Goal: Task Accomplishment & Management: Complete application form

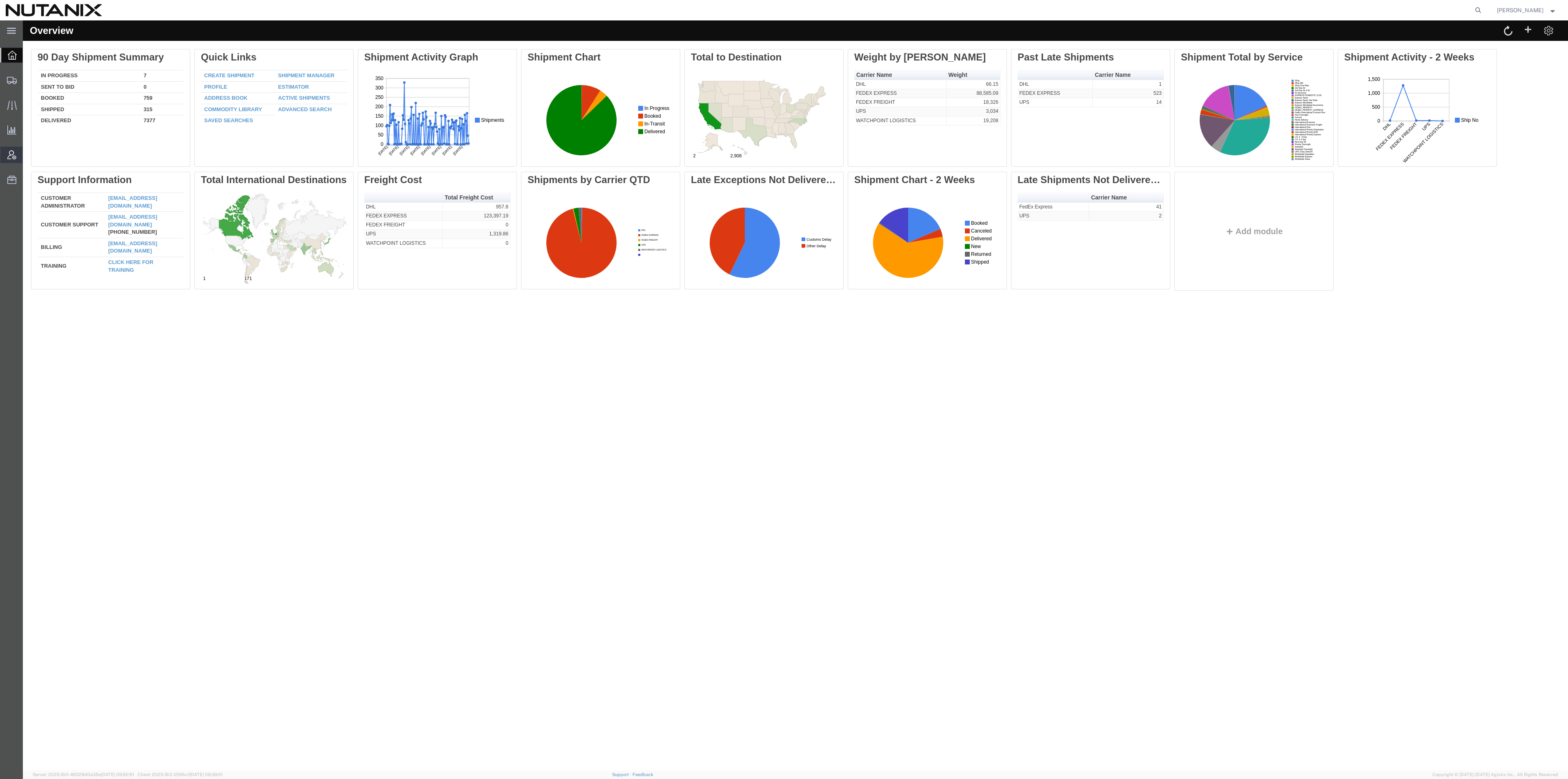
click at [28, 156] on span "Account Admin" at bounding box center [25, 155] width 5 height 16
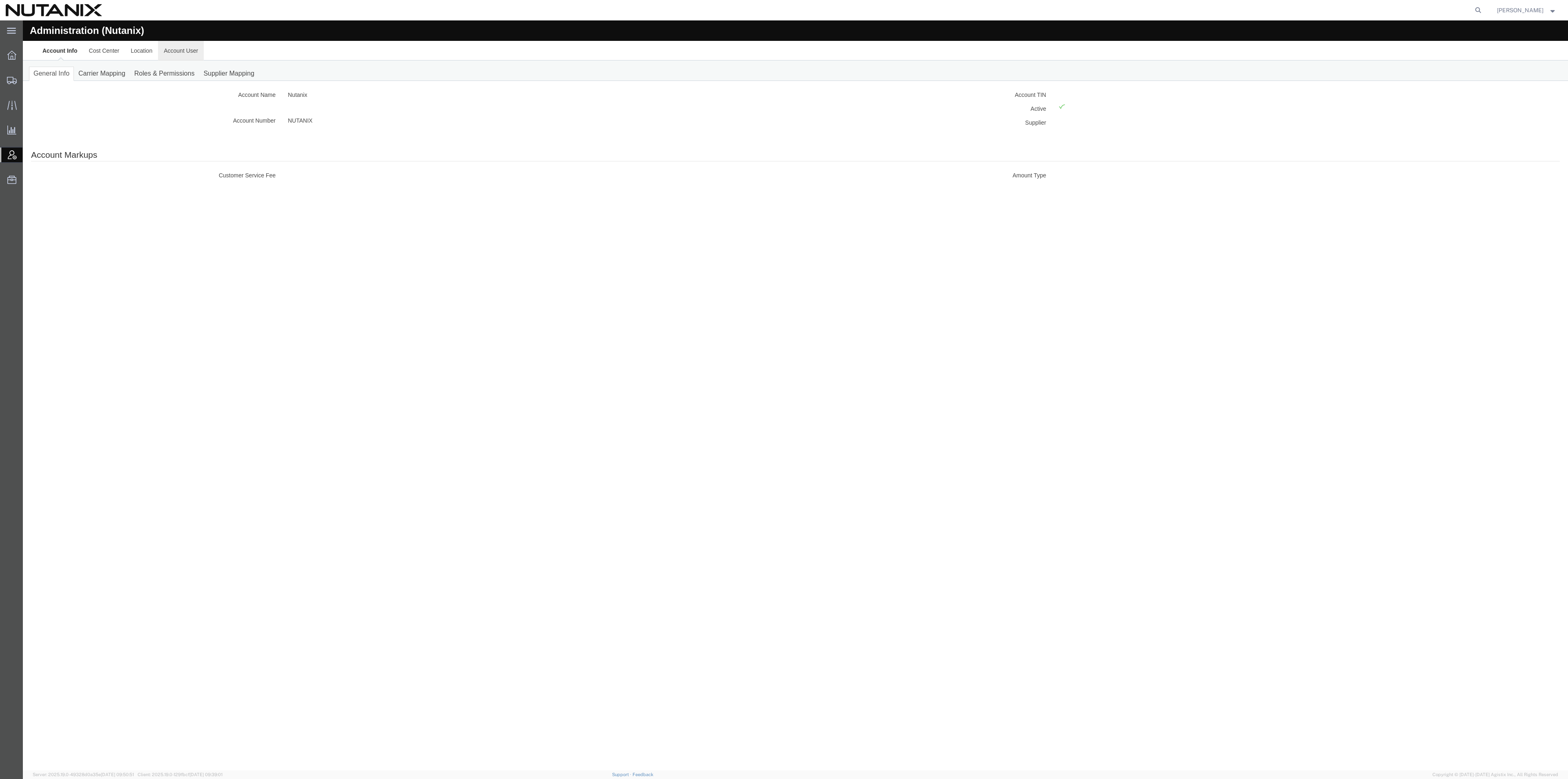
click at [175, 53] on link "Account User" at bounding box center [181, 51] width 46 height 19
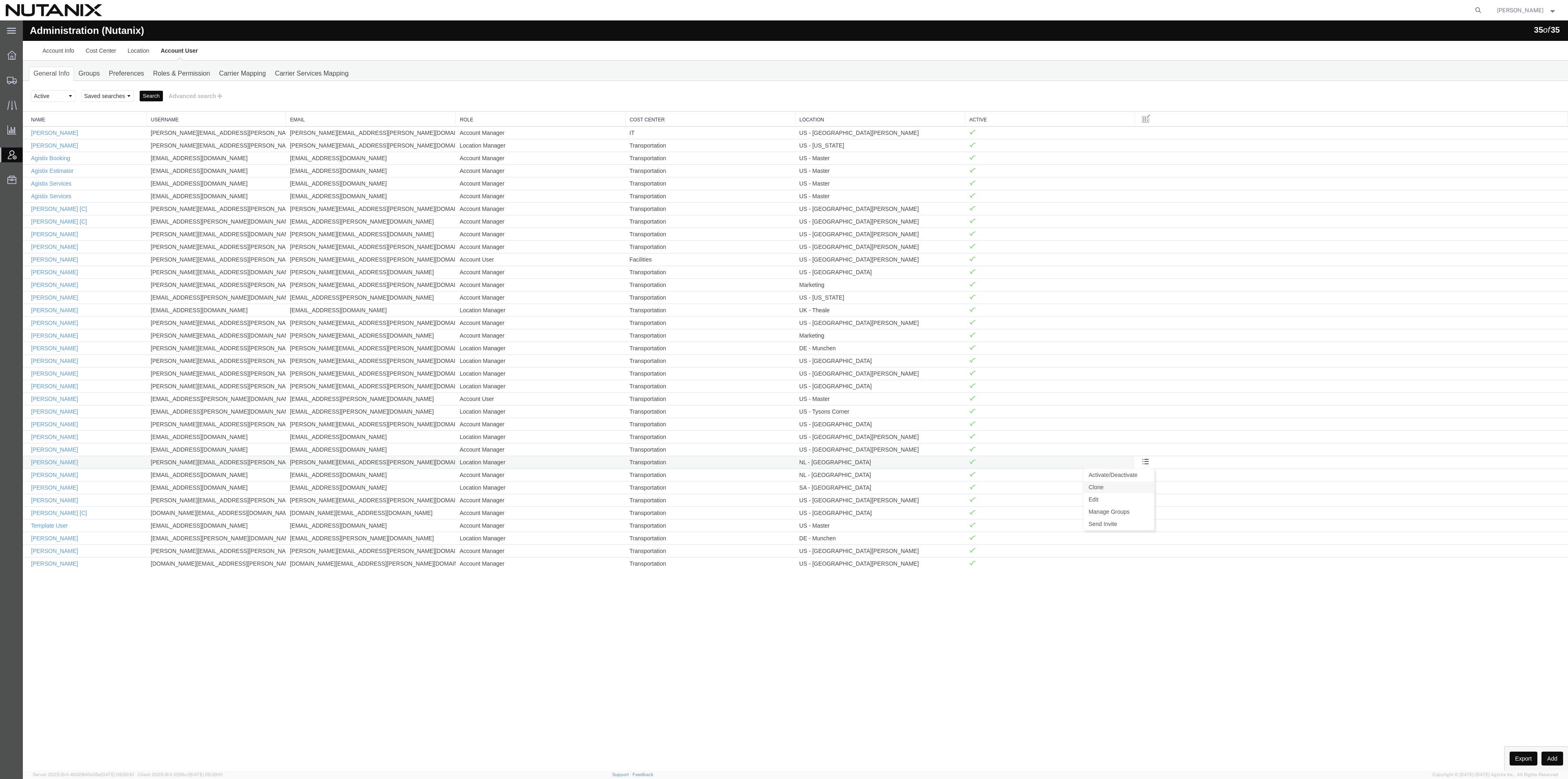
click at [1103, 491] on link "Clone" at bounding box center [1119, 487] width 71 height 12
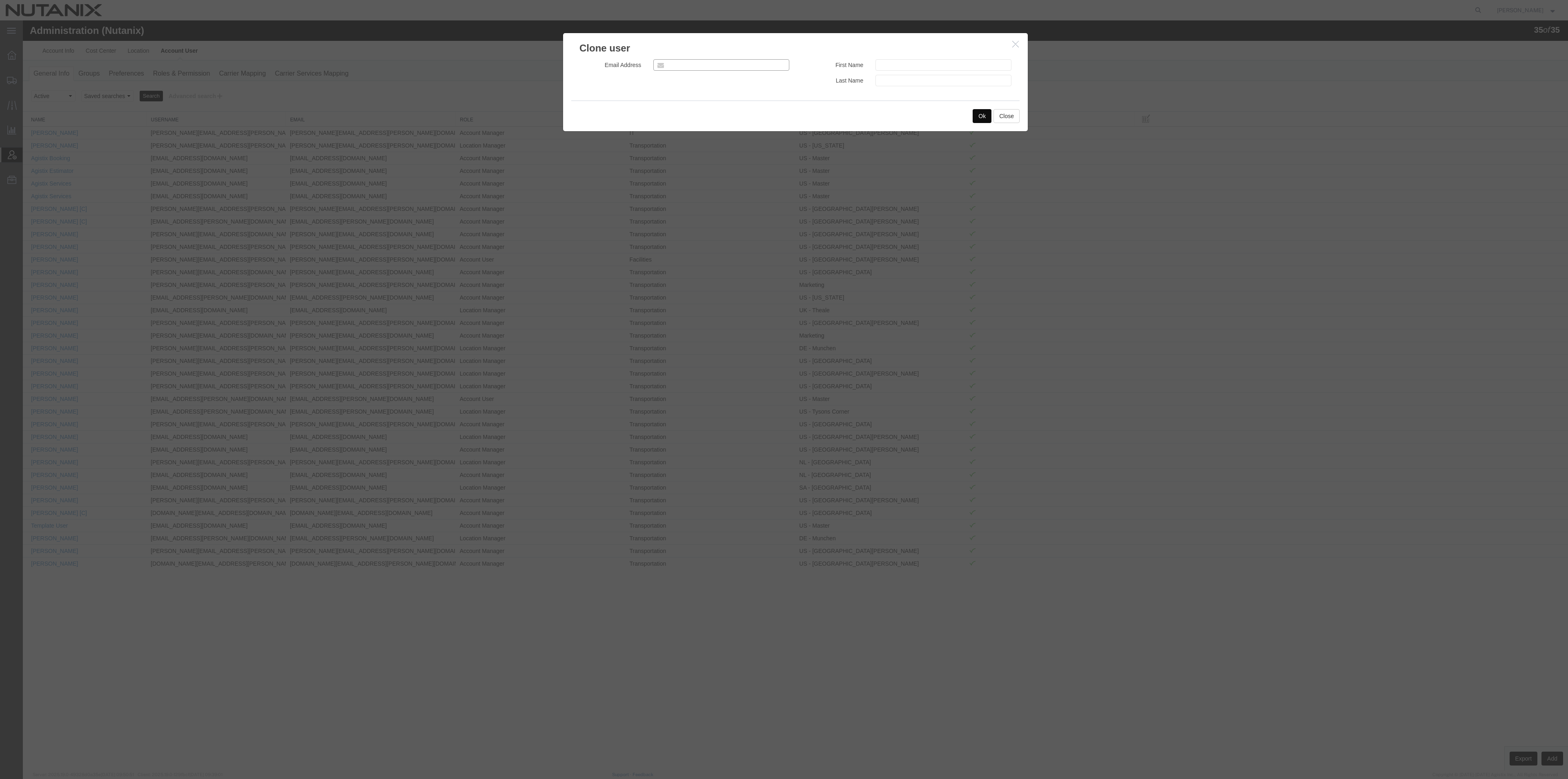
click at [677, 68] on input "email" at bounding box center [721, 65] width 136 height 12
type input "[EMAIL_ADDRESS][DOMAIN_NAME]"
click at [912, 66] on input "text" at bounding box center [943, 65] width 136 height 12
type input "Jilly"
click at [900, 83] on input "text" at bounding box center [943, 80] width 136 height 12
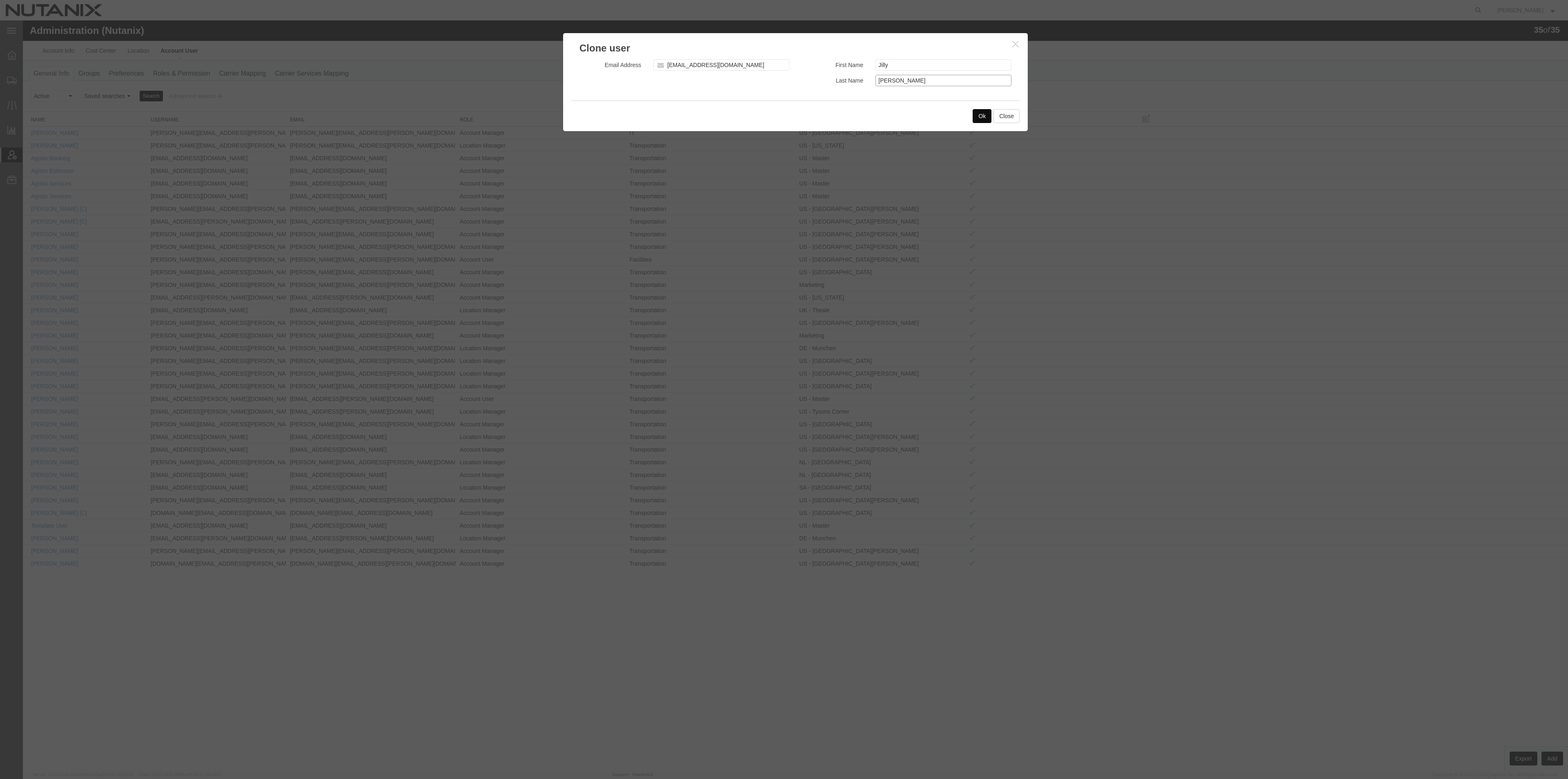
type input "[PERSON_NAME]"
click at [982, 111] on button "Ok" at bounding box center [982, 116] width 19 height 14
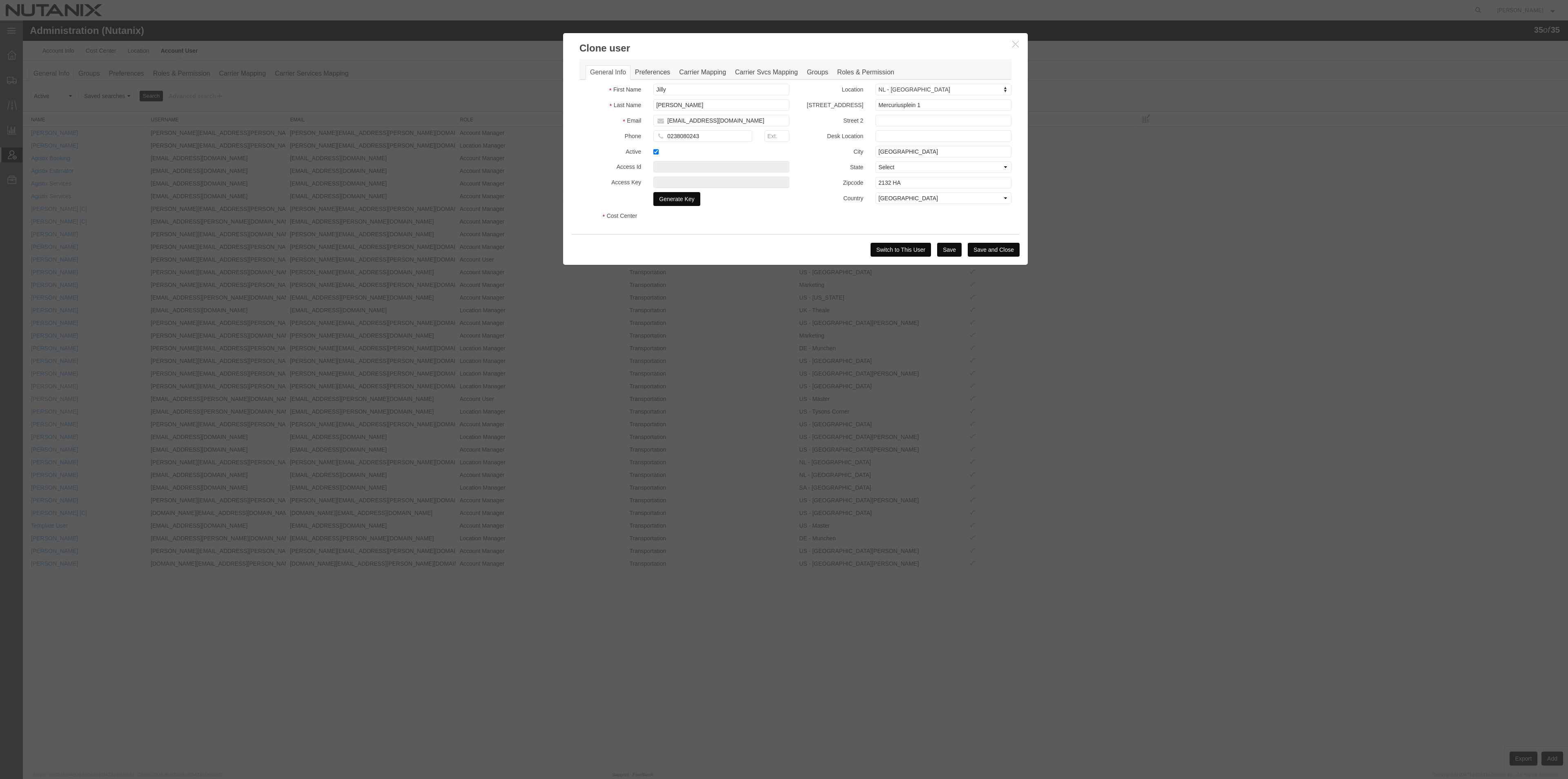
select select "COSTCENTER"
select select "48694"
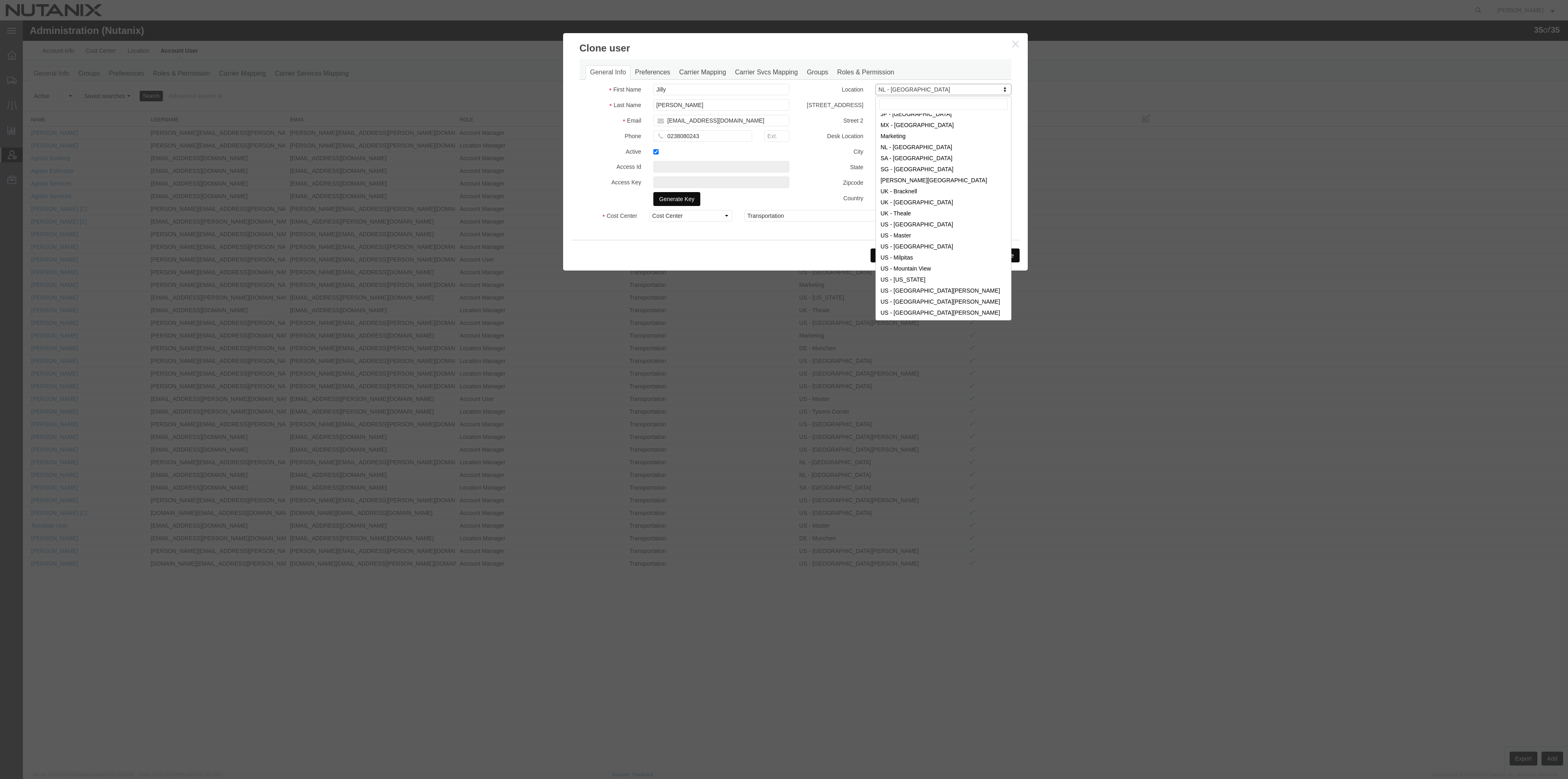
scroll to position [192, 0]
select select "{"locationId":"36124","street1":"[STREET_ADDRESS]":"Ste 150","oneLineAddress":"…"
type input "1740 Technology Dr"
type input "Ste 150"
type input "[GEOGRAPHIC_DATA][PERSON_NAME]"
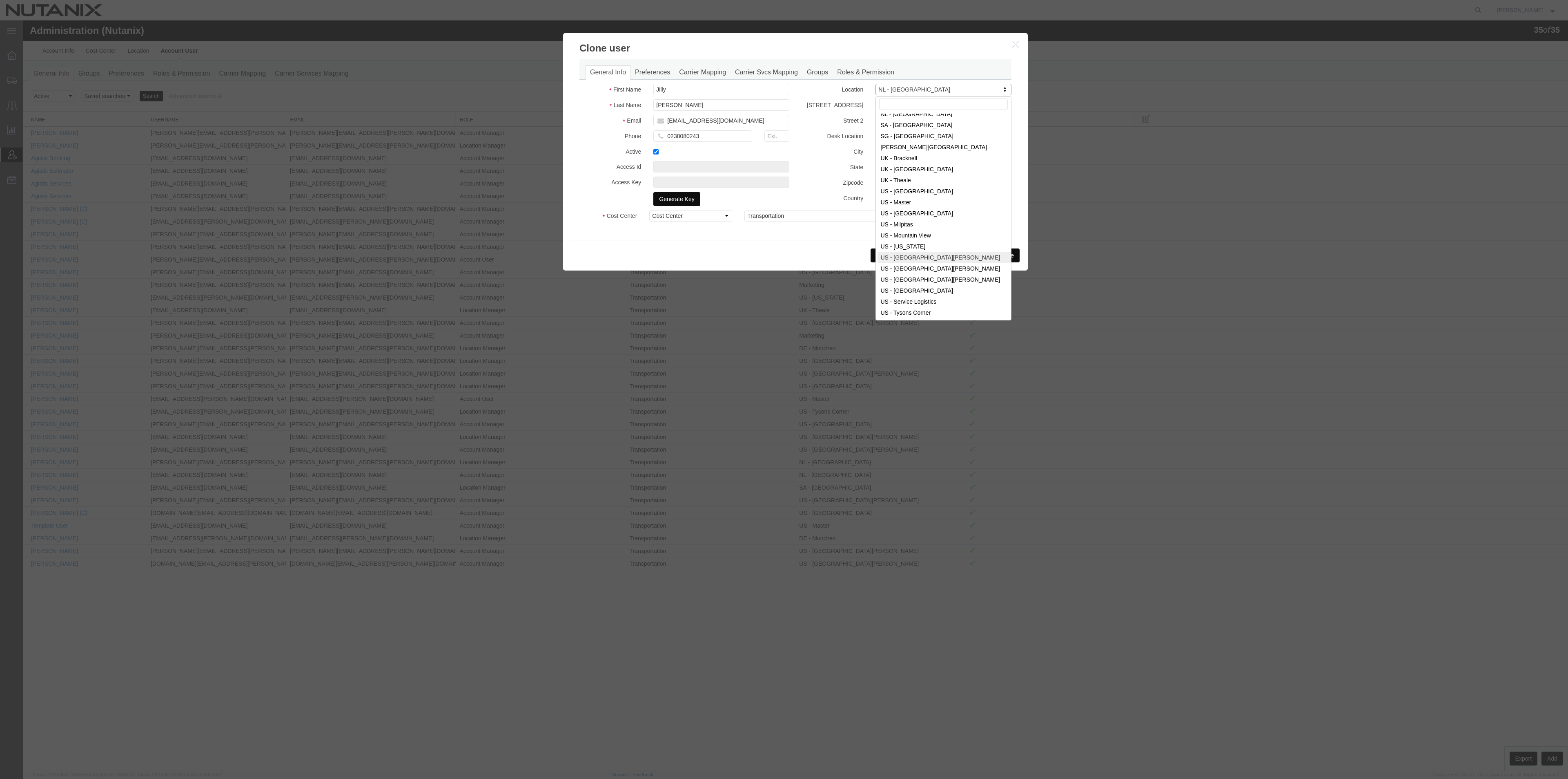
select select
type input "95110"
select select "US"
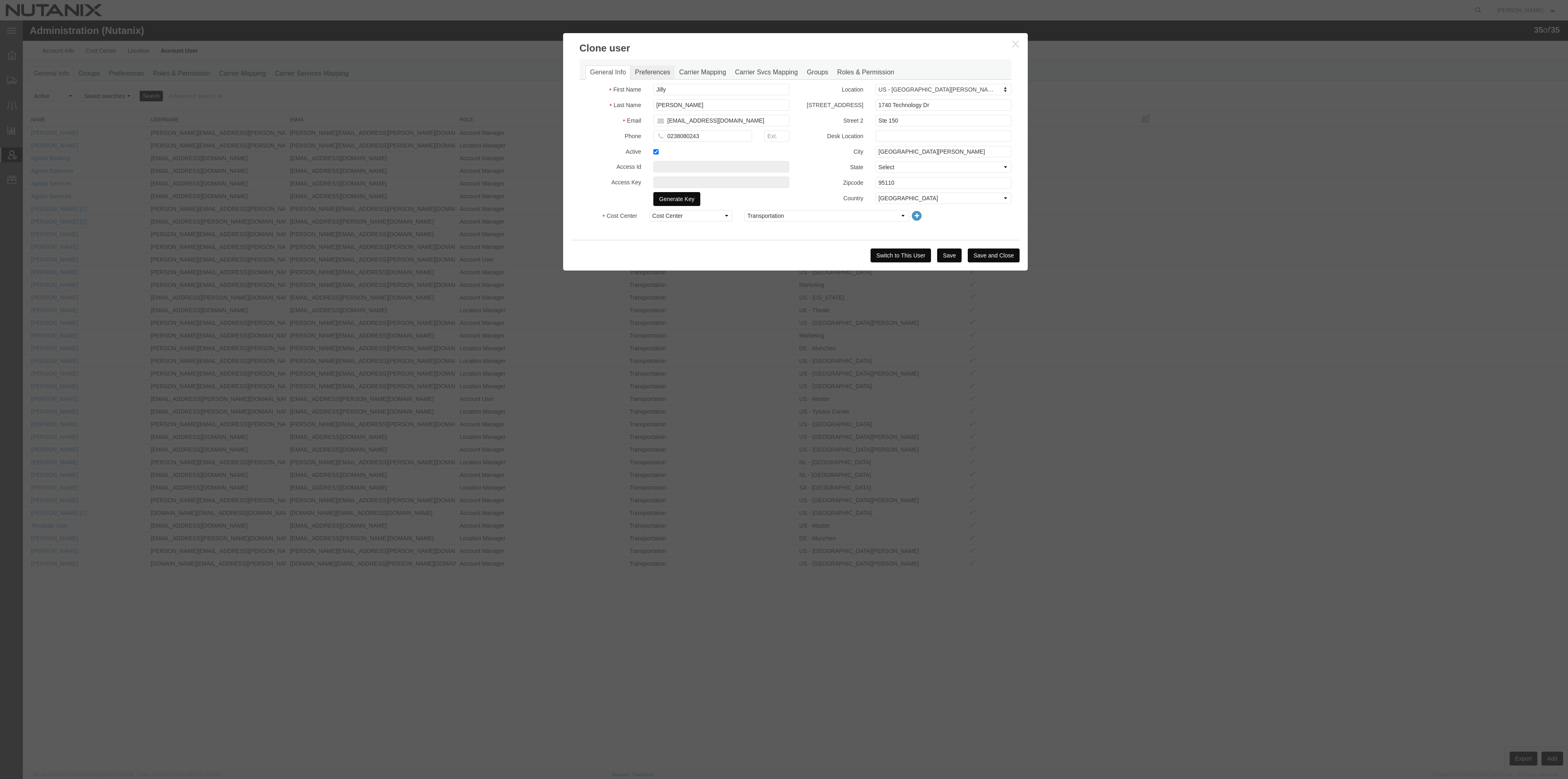
click at [657, 74] on link "Preferences" at bounding box center [653, 72] width 44 height 14
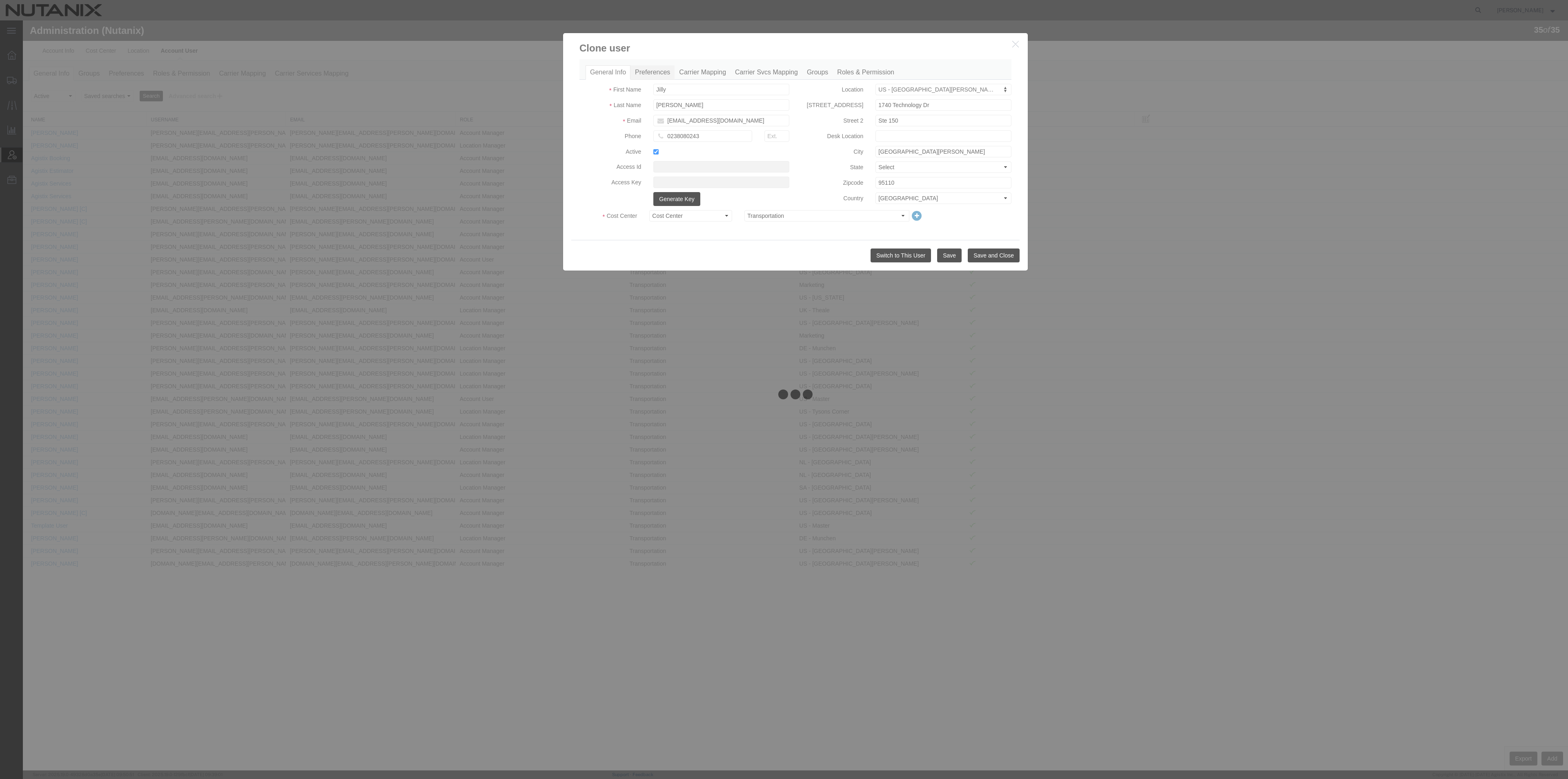
select select
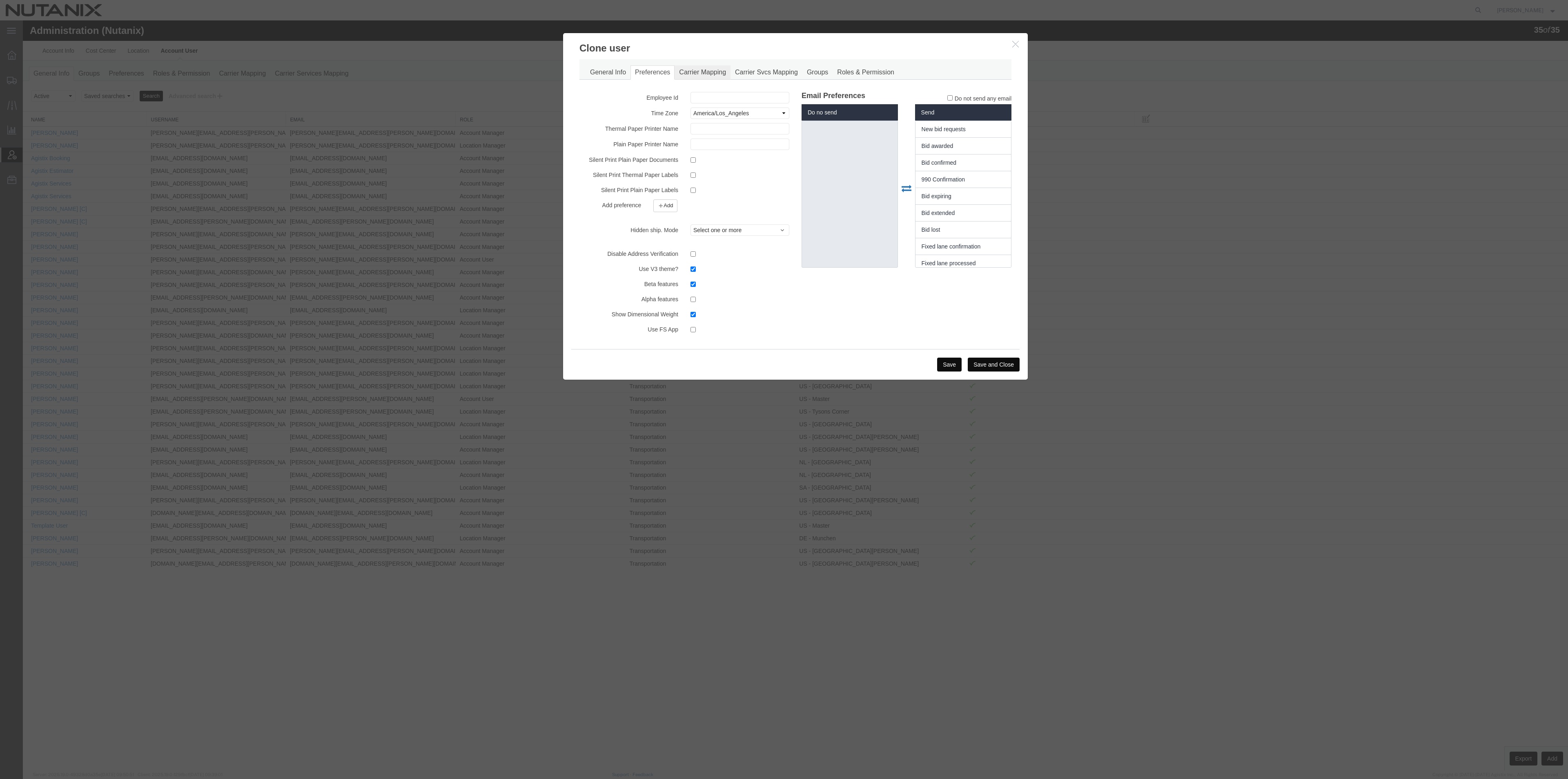
click at [698, 68] on link "Carrier Mapping" at bounding box center [702, 72] width 56 height 14
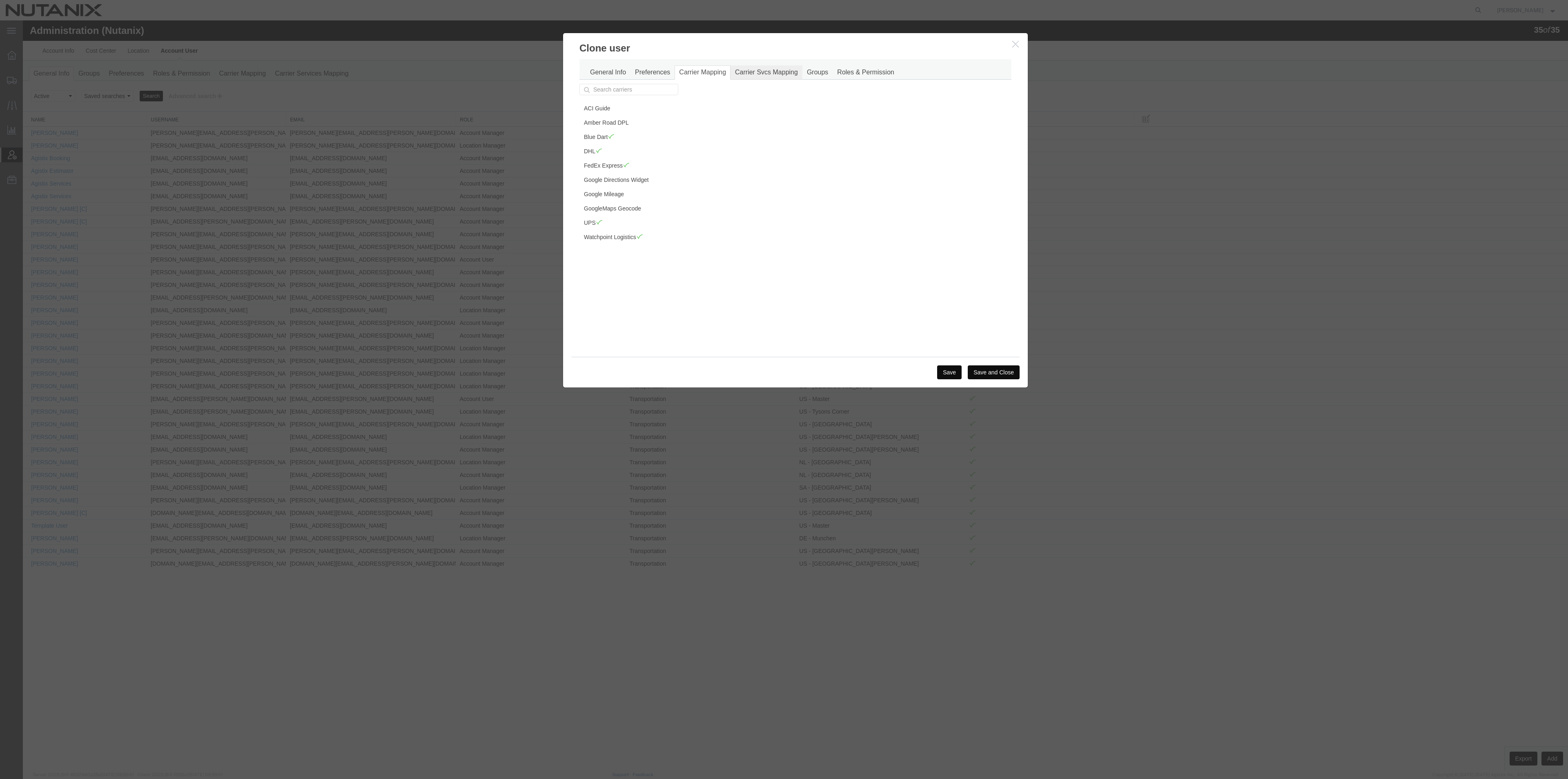
click at [757, 76] on link "Carrier Svcs Mapping" at bounding box center [766, 72] width 72 height 14
click at [815, 75] on link "Groups" at bounding box center [817, 72] width 30 height 14
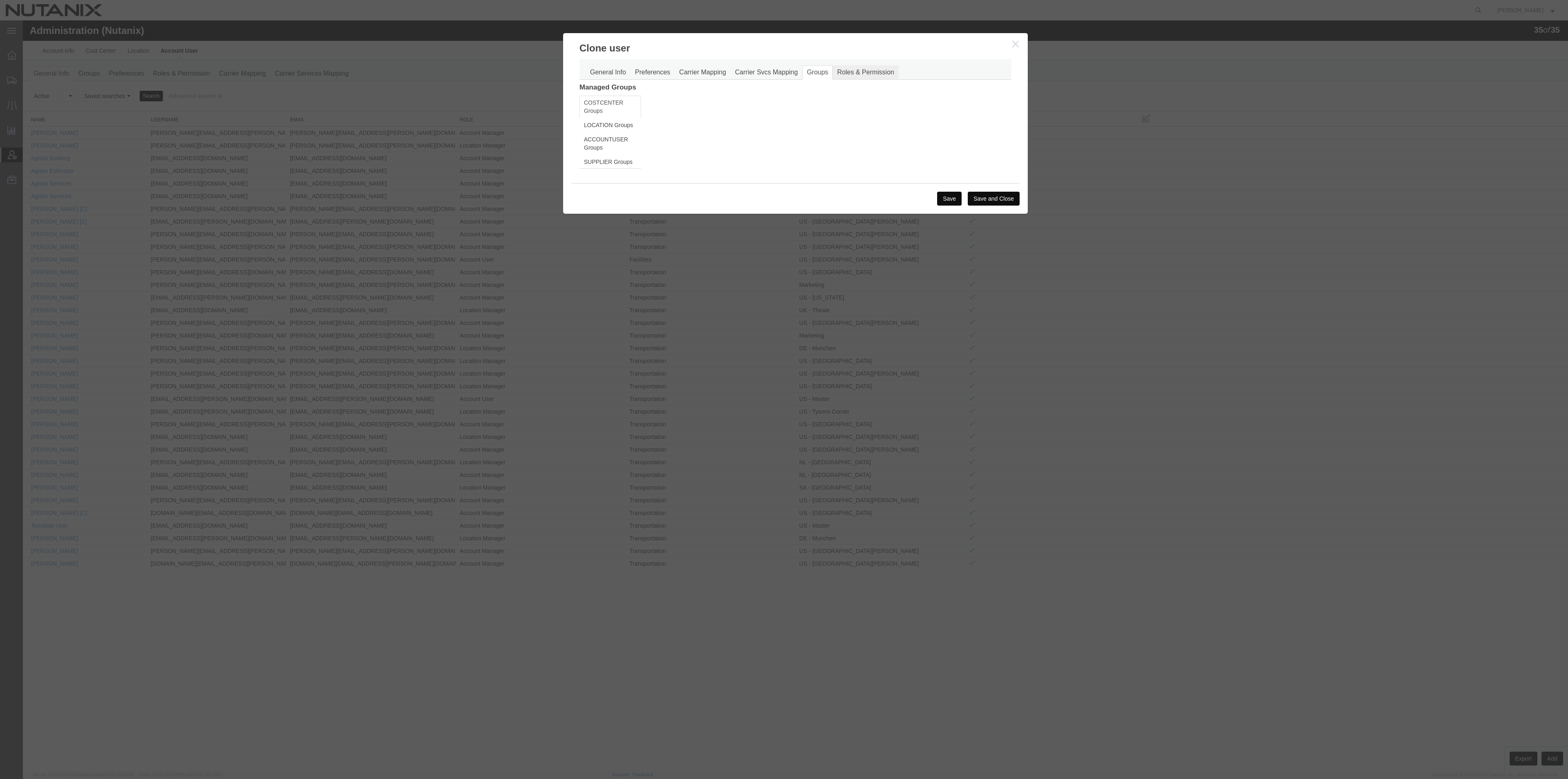
click at [863, 75] on link "Roles & Permission" at bounding box center [866, 72] width 66 height 14
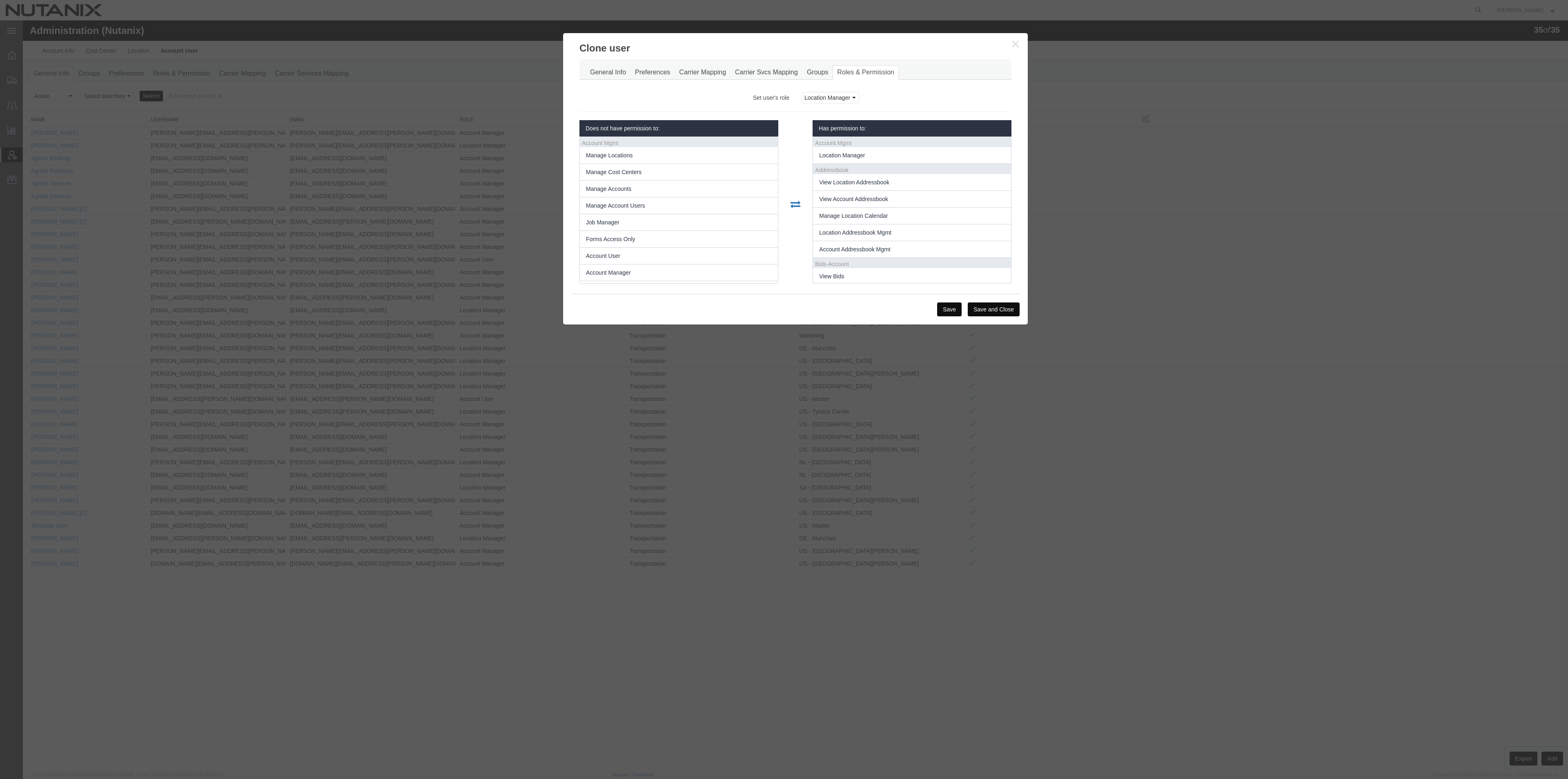
scroll to position [19, 0]
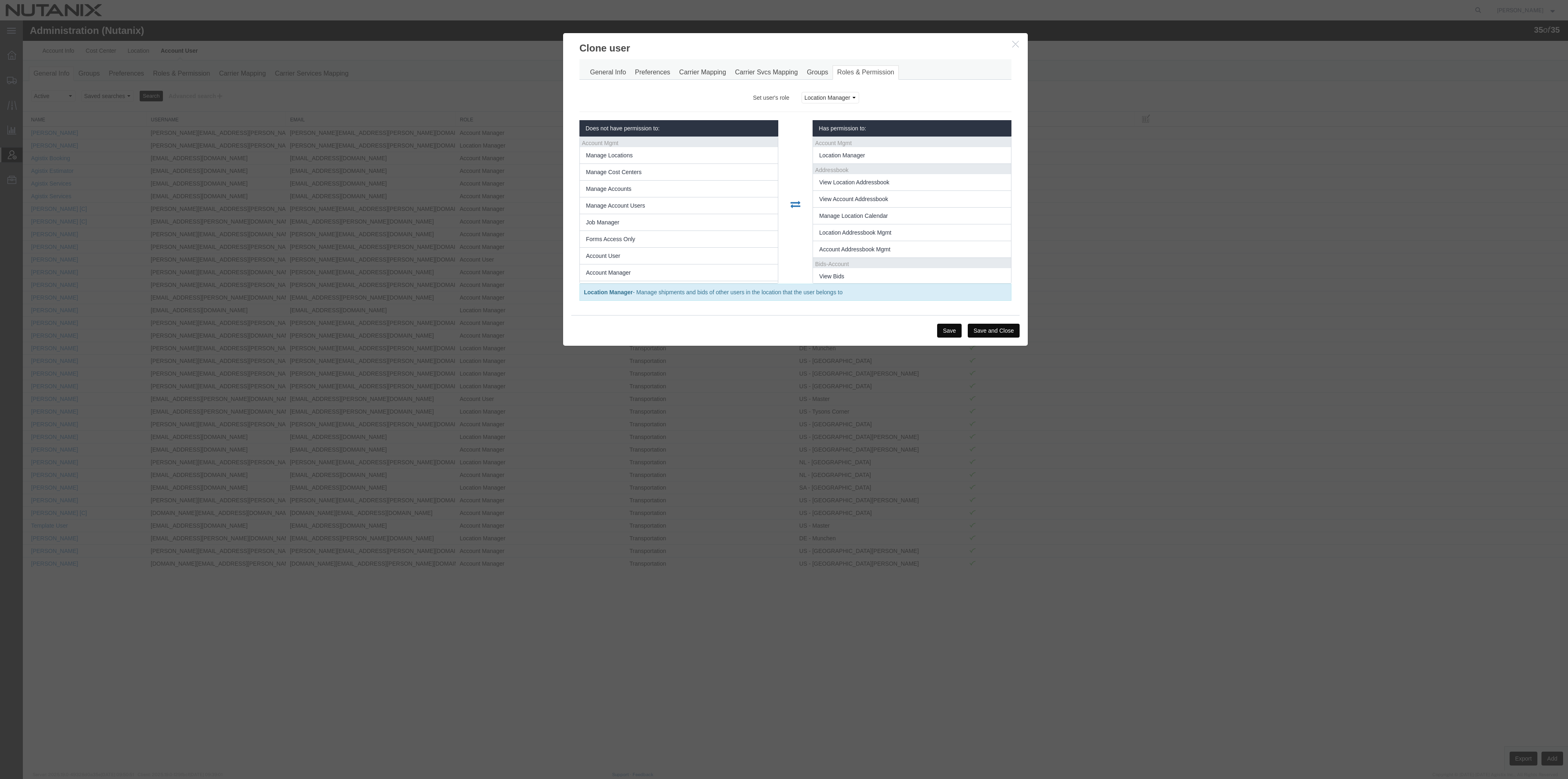
click at [950, 334] on button "Save" at bounding box center [950, 330] width 24 height 14
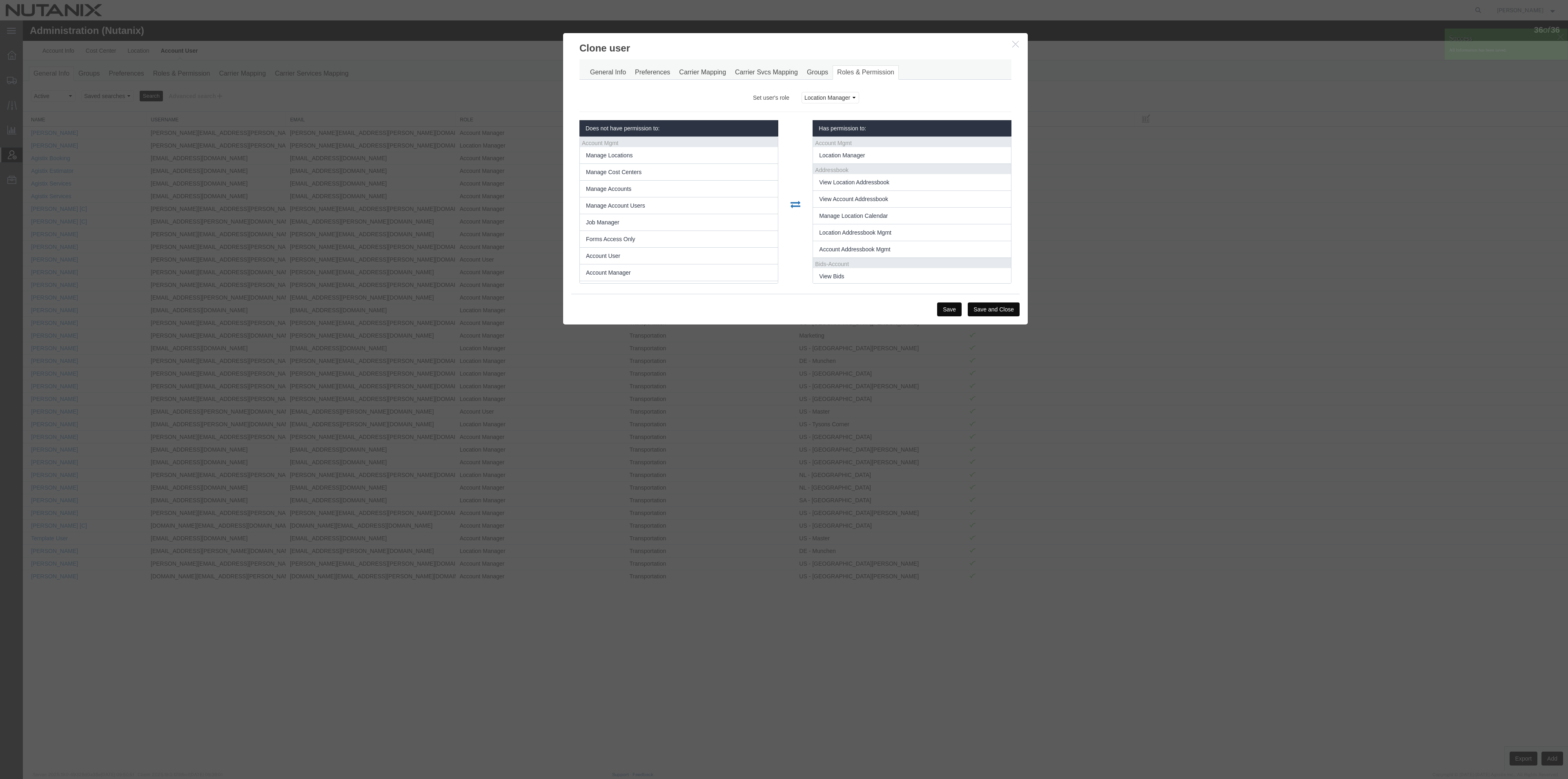
click at [1003, 306] on button "Save and Close" at bounding box center [993, 309] width 52 height 14
